Goal: Information Seeking & Learning: Learn about a topic

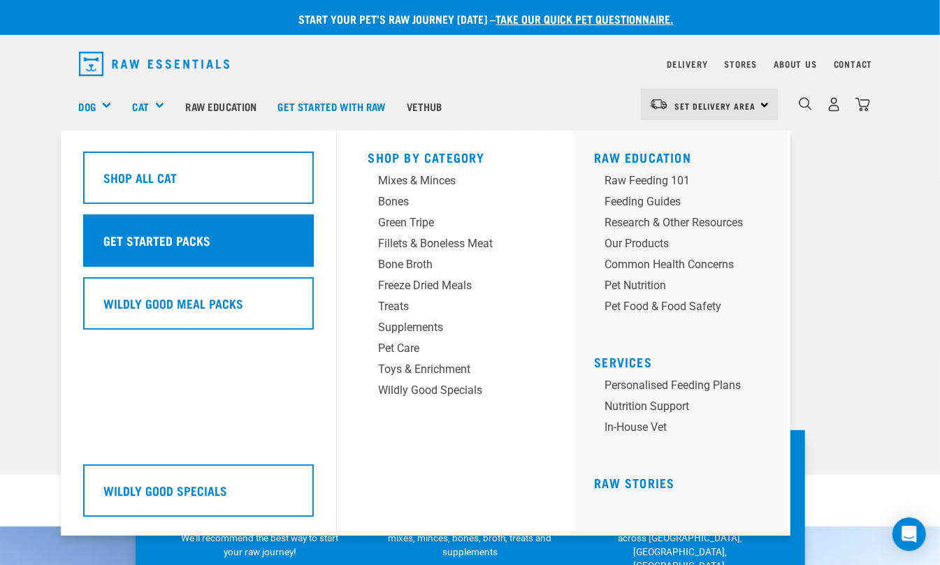
click at [180, 229] on div "Get Started Packs" at bounding box center [198, 240] width 231 height 52
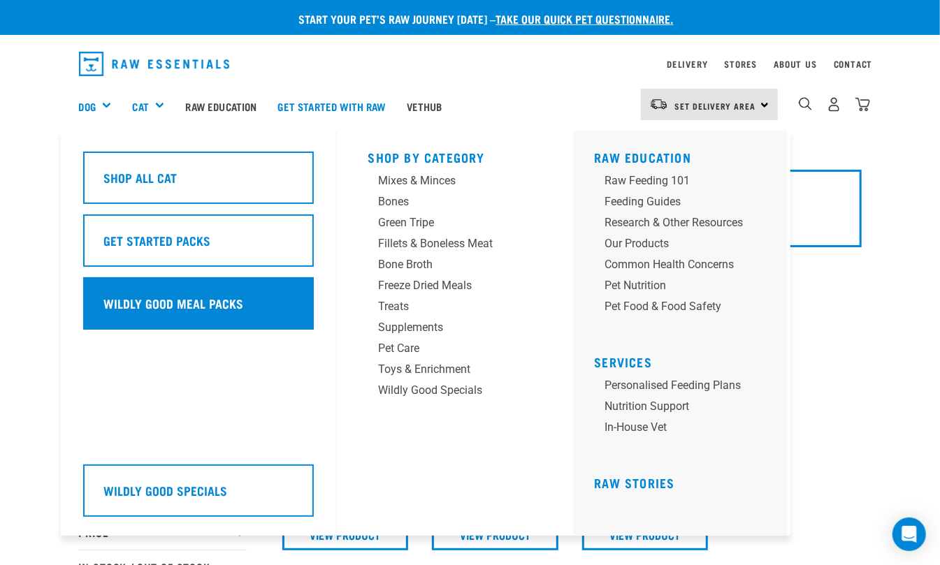
click at [210, 305] on h5 "Wildly Good Meal Packs" at bounding box center [173, 303] width 140 height 18
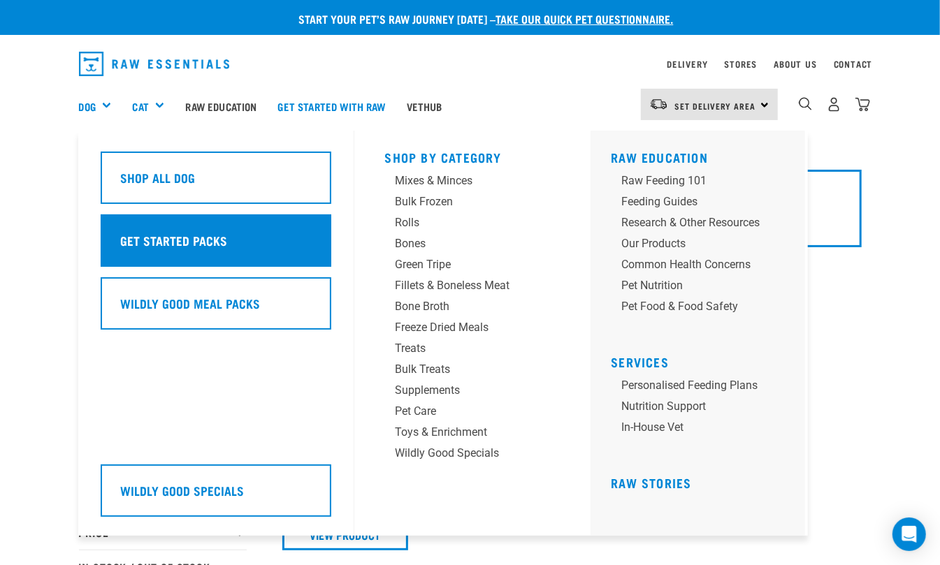
click at [228, 247] on div "Get Started Packs" at bounding box center [216, 240] width 231 height 52
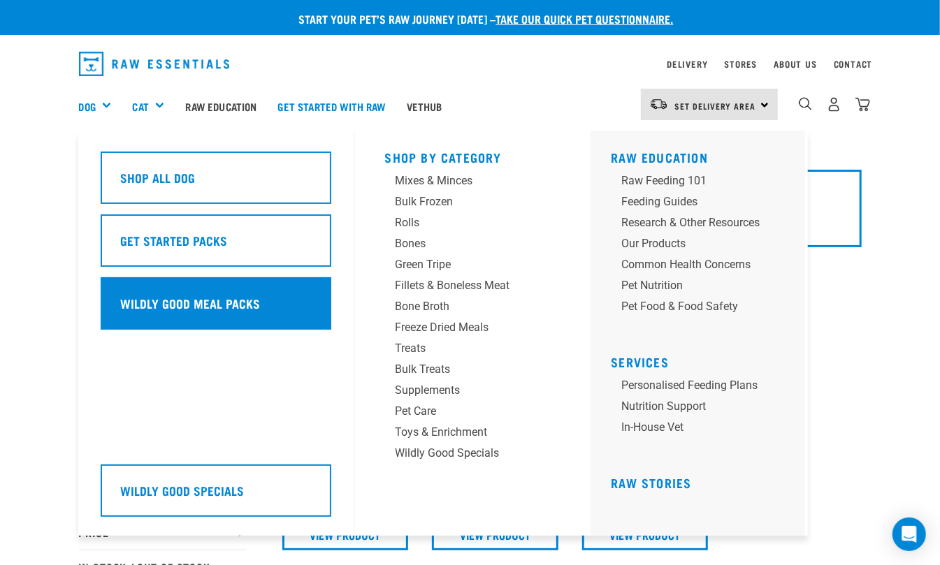
click at [150, 291] on div "Wildly Good Meal Packs" at bounding box center [216, 303] width 231 height 52
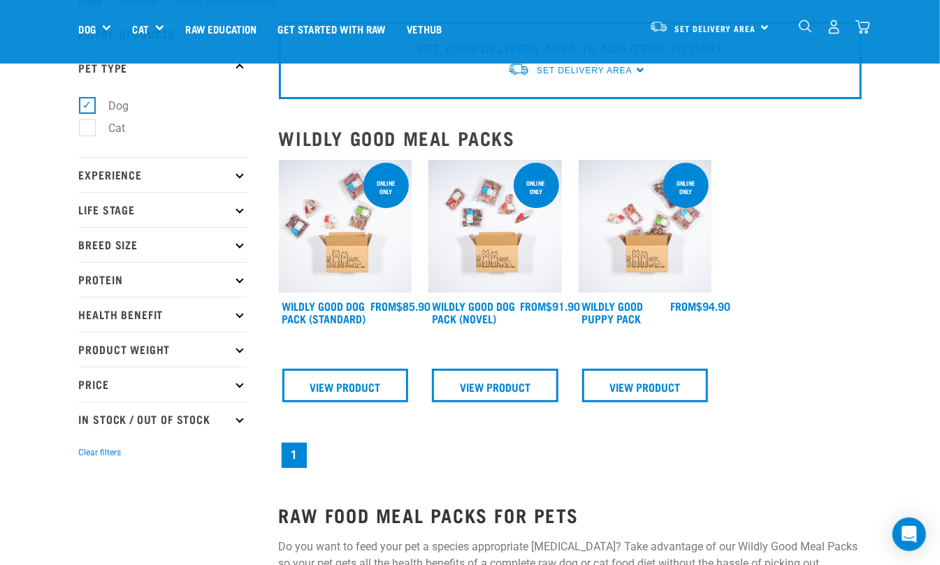
scroll to position [93, 0]
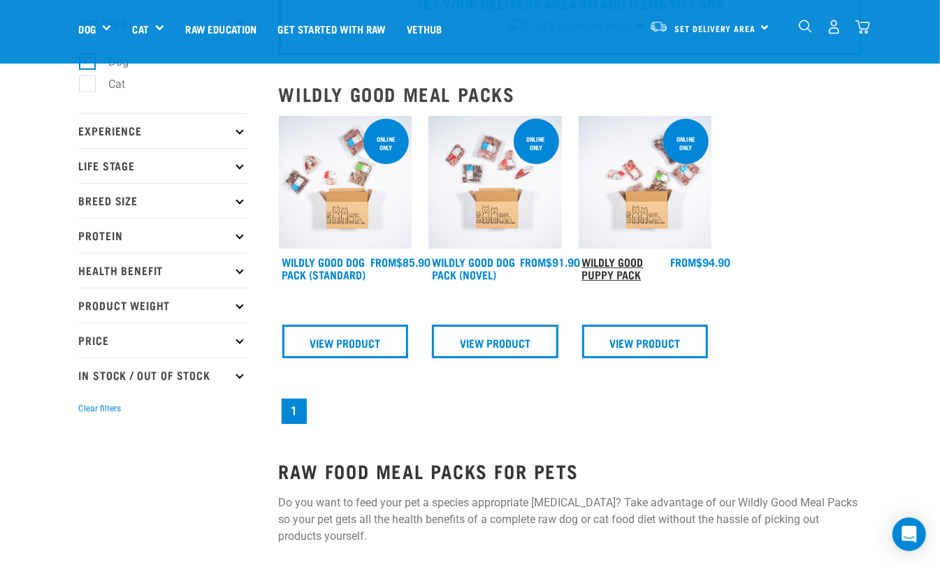
click at [627, 265] on link "Wildly Good Puppy Pack" at bounding box center [612, 268] width 61 height 19
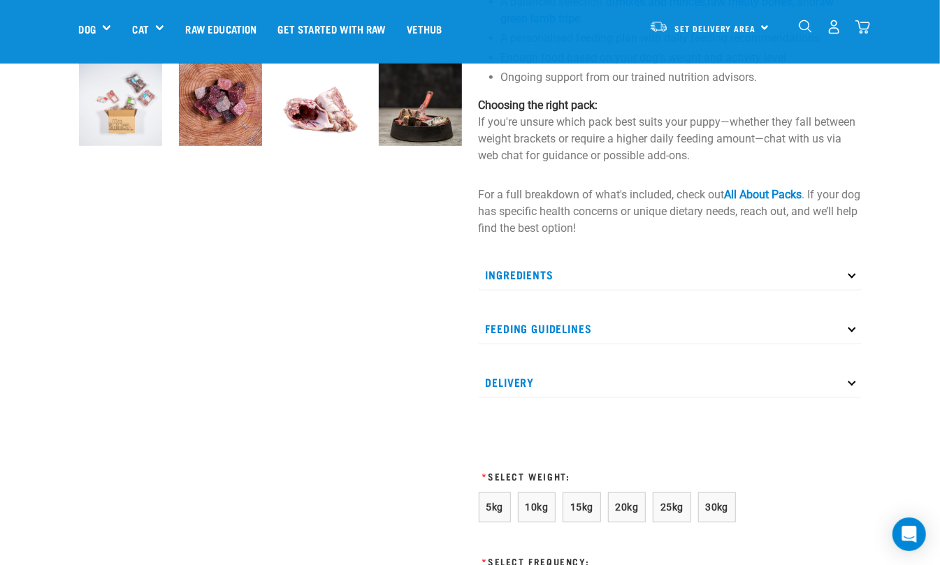
scroll to position [465, 0]
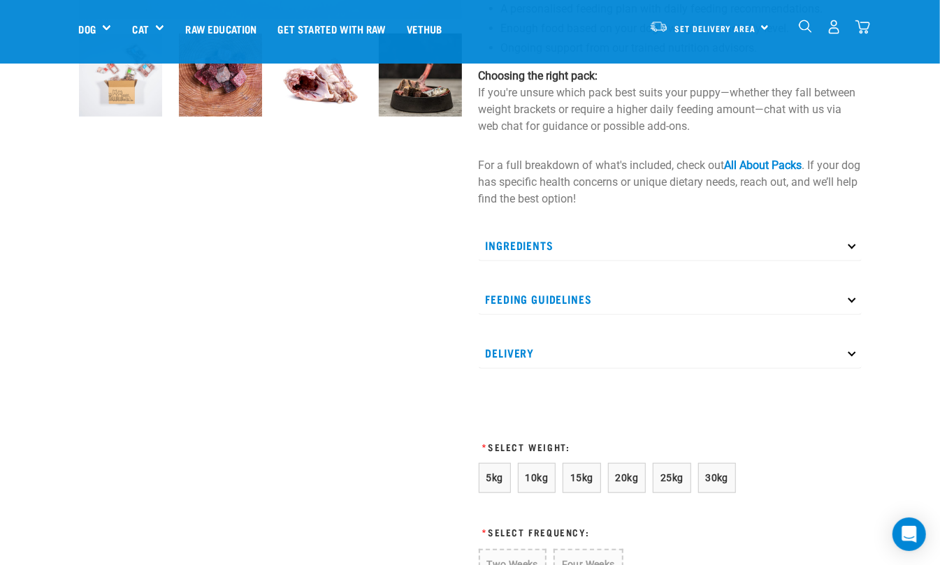
click at [531, 249] on p "Ingredients" at bounding box center [670, 245] width 383 height 31
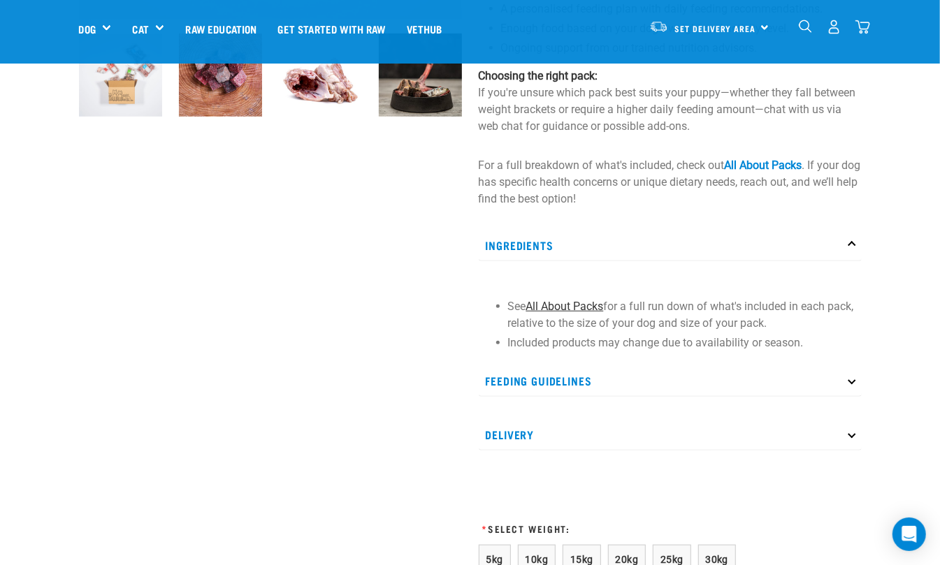
click at [551, 303] on link "All About Packs" at bounding box center [565, 306] width 78 height 13
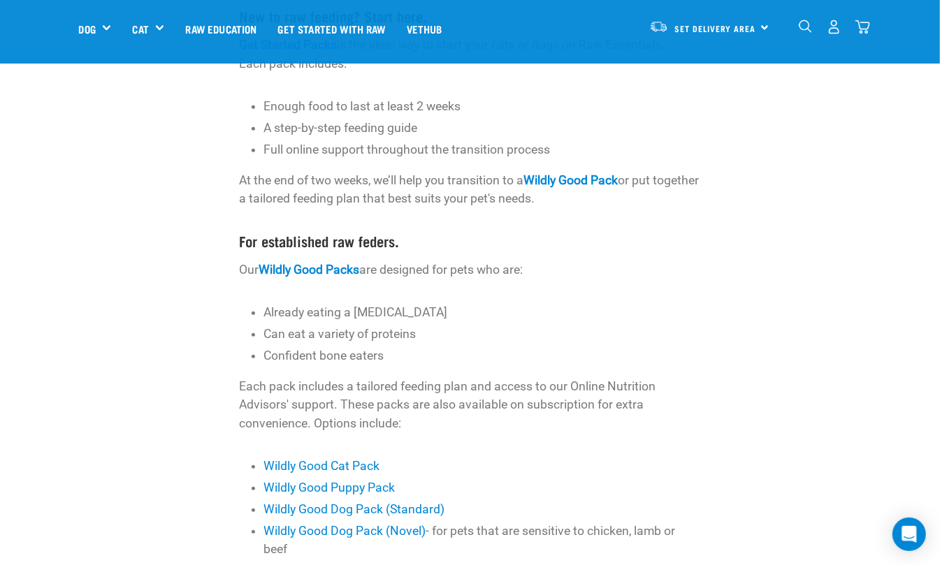
scroll to position [372, 0]
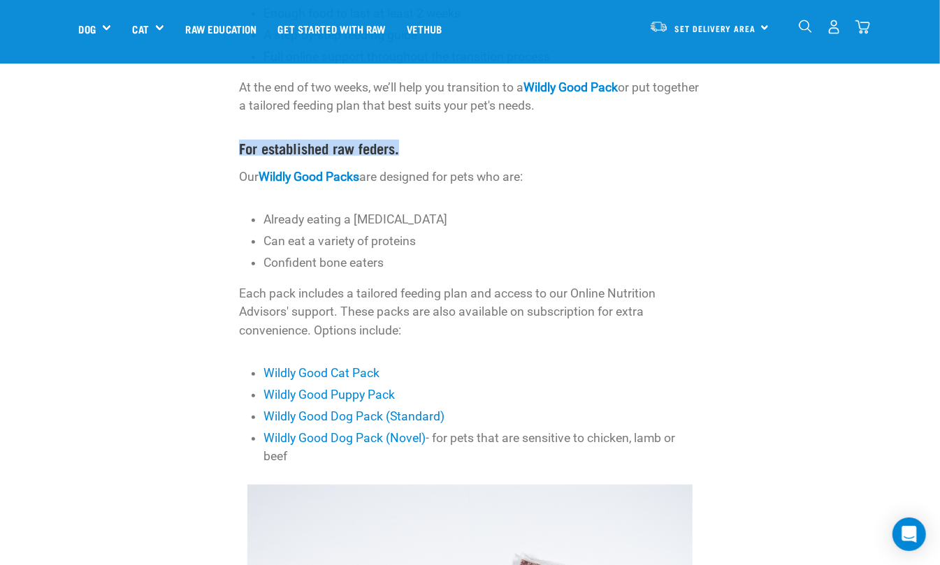
drag, startPoint x: 235, startPoint y: 147, endPoint x: 401, endPoint y: 144, distance: 165.6
click at [401, 144] on div "Our packs make raw feeding easy for pet owners. With enough food for either two…" at bounding box center [470, 152] width 479 height 650
click at [442, 135] on div "Our packs make raw feeding easy for pet owners. With enough food for either two…" at bounding box center [470, 150] width 462 height 630
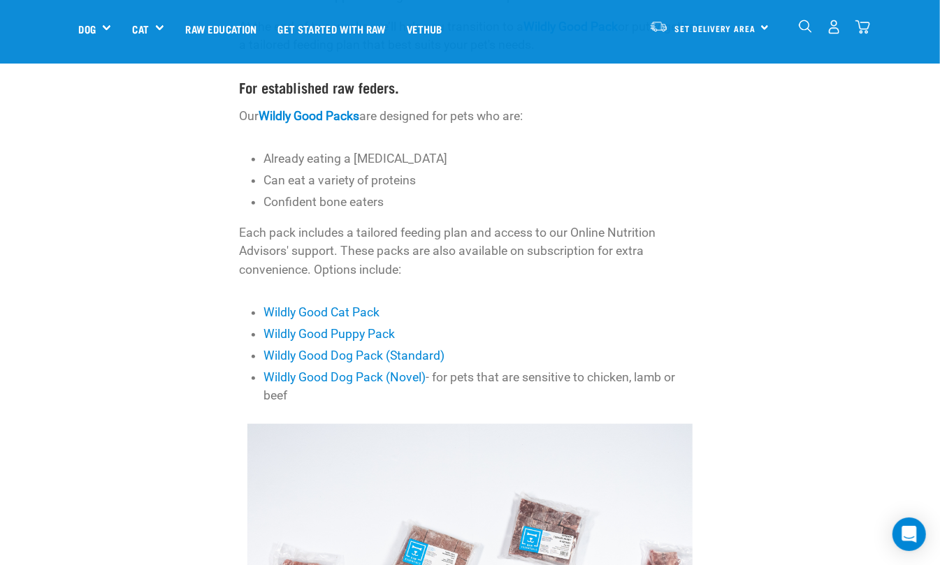
scroll to position [465, 0]
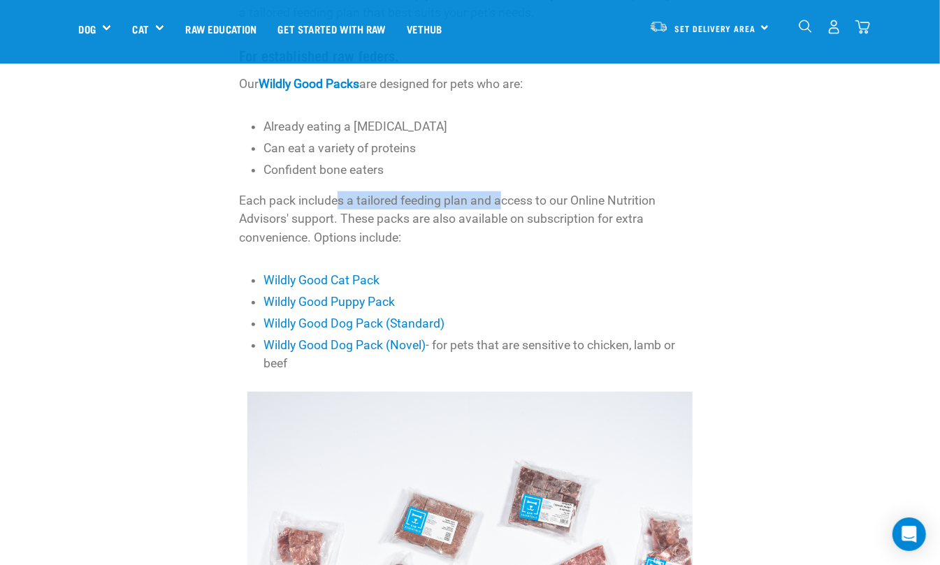
drag, startPoint x: 386, startPoint y: 200, endPoint x: 501, endPoint y: 198, distance: 114.6
click at [501, 198] on p "Each pack includes a tailored feeding plan and access to our Online Nutrition A…" at bounding box center [470, 218] width 462 height 55
click at [523, 245] on p "Each pack includes a tailored feeding plan and access to our Online Nutrition A…" at bounding box center [470, 218] width 462 height 55
drag, startPoint x: 339, startPoint y: 200, endPoint x: 554, endPoint y: 208, distance: 215.3
click at [554, 208] on p "Each pack includes a tailored feeding plan and access to our Online Nutrition A…" at bounding box center [470, 218] width 462 height 55
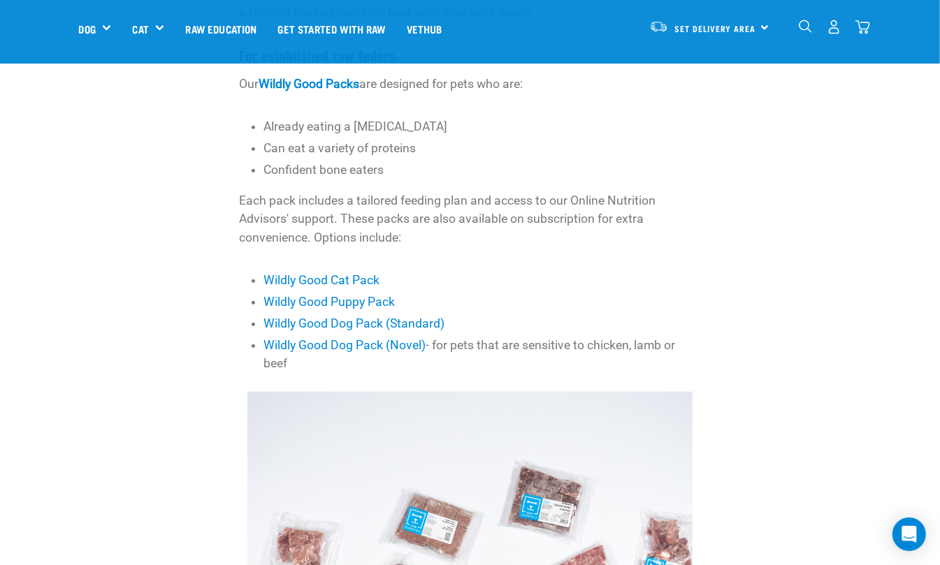
click at [534, 252] on div "Our packs make raw feeding easy for pet owners. With enough food for either two…" at bounding box center [470, 57] width 462 height 630
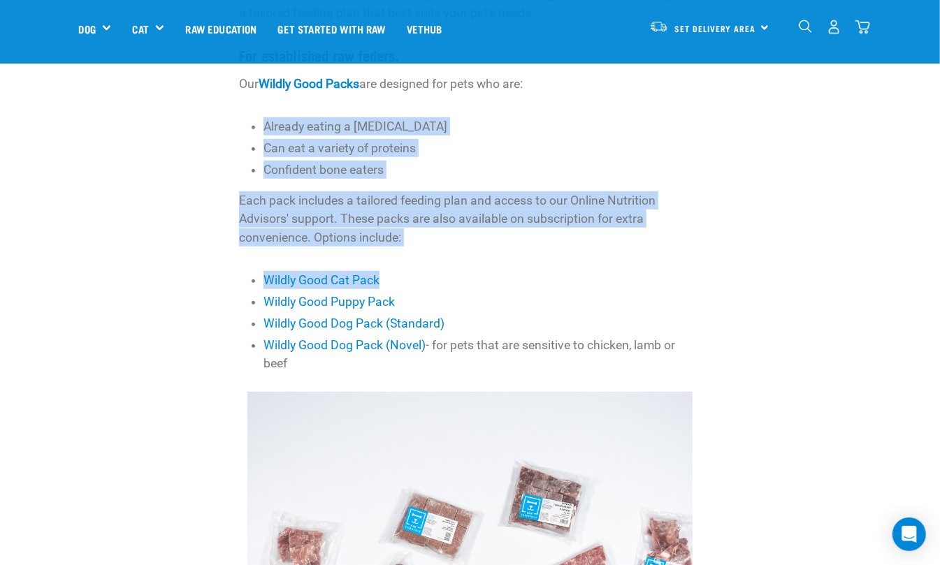
drag, startPoint x: 444, startPoint y: 140, endPoint x: 643, endPoint y: 277, distance: 241.1
click at [637, 277] on div "Our packs make raw feeding easy for pet owners. With enough food for either two…" at bounding box center [470, 59] width 956 height 650
click at [774, 247] on div "Our packs make raw feeding easy for pet owners. With enough food for either two…" at bounding box center [470, 59] width 956 height 650
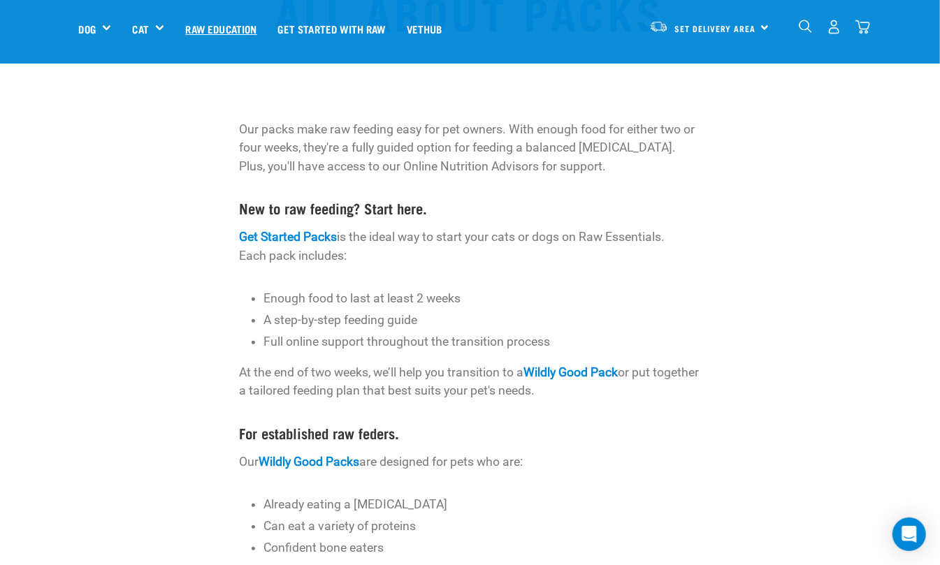
scroll to position [0, 0]
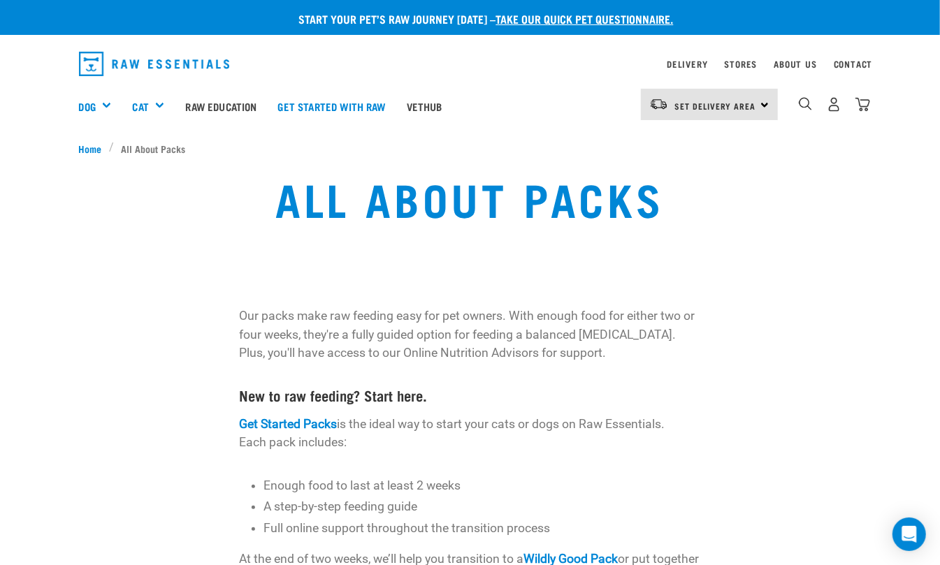
click at [135, 64] on img "dropdown navigation" at bounding box center [154, 64] width 151 height 24
